Goal: Subscribe to service/newsletter

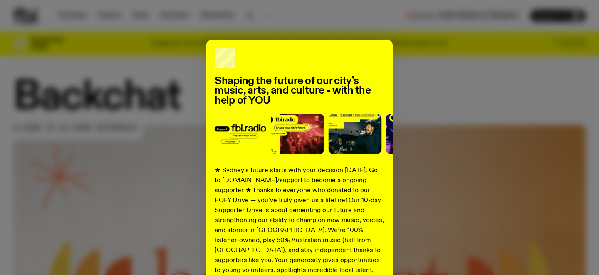
click at [268, 13] on div "Shaping the future of our city’s music, arts, and culture - with the help of YO…" at bounding box center [299, 137] width 599 height 275
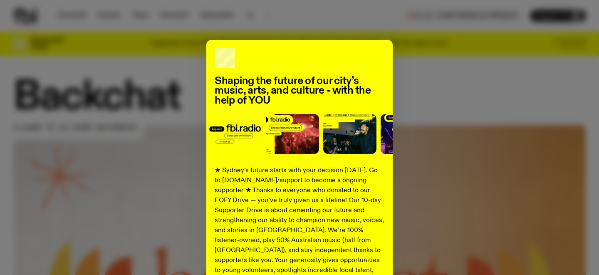
click at [268, 14] on div "Shaping the future of our city’s music, arts, and culture - with the help of YO…" at bounding box center [299, 137] width 599 height 275
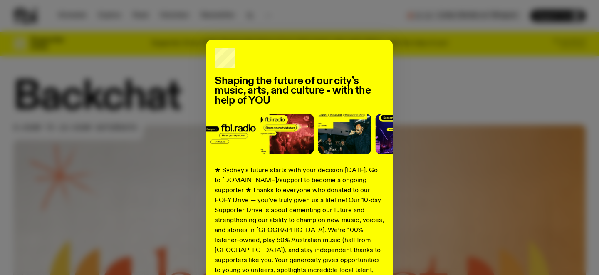
click at [247, 40] on div "Shaping the future of our city’s music, arts, and culture - with the help of YO…" at bounding box center [299, 211] width 186 height 342
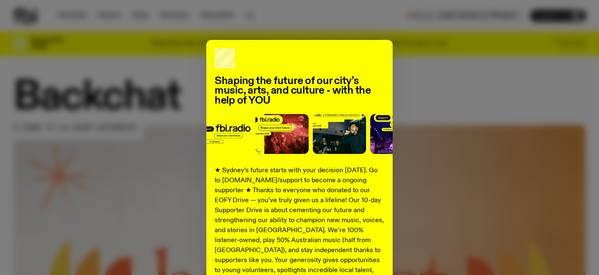
click at [178, 77] on div "Shaping the future of our city’s music, arts, and culture - with the help of YO…" at bounding box center [299, 211] width 572 height 342
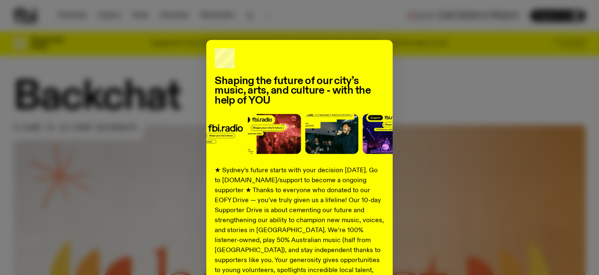
scroll to position [136, 0]
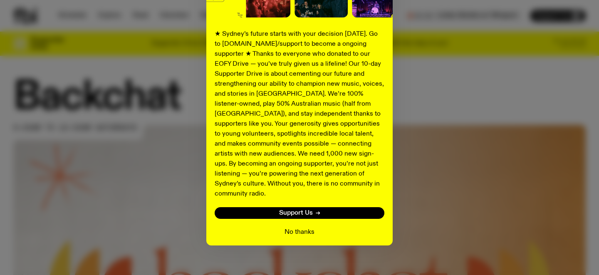
click at [308, 227] on button "No thanks" at bounding box center [299, 232] width 30 height 10
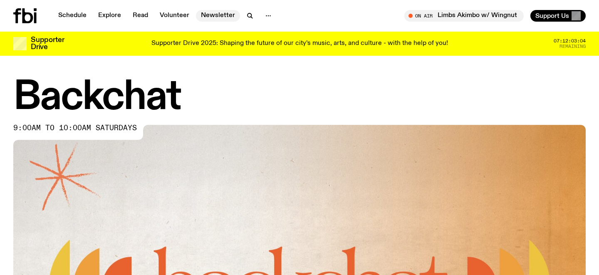
click at [210, 20] on link "Newsletter" at bounding box center [218, 16] width 44 height 12
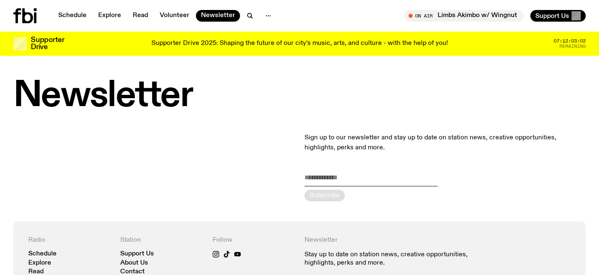
click at [366, 175] on input "email" at bounding box center [370, 180] width 133 height 14
